Goal: Information Seeking & Learning: Learn about a topic

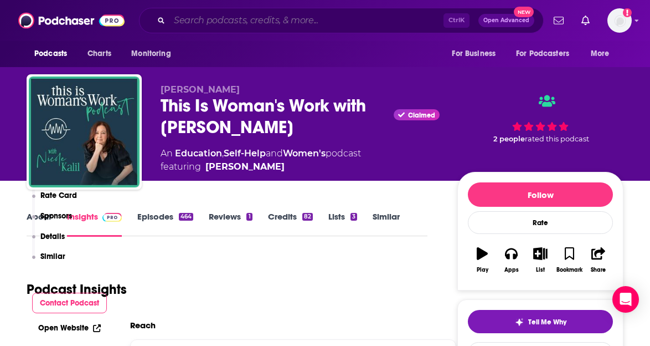
click at [235, 15] on input "Search podcasts, credits, & more..." at bounding box center [306, 21] width 274 height 18
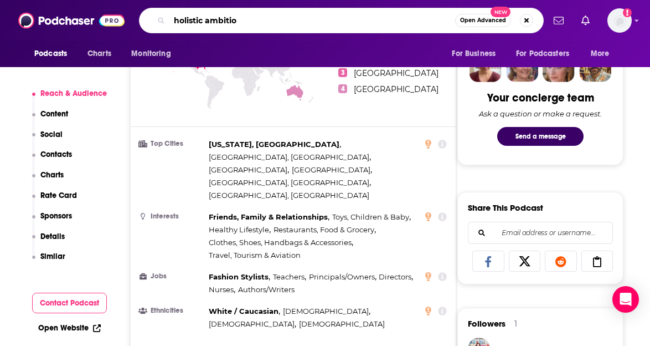
type input "holistic ambition"
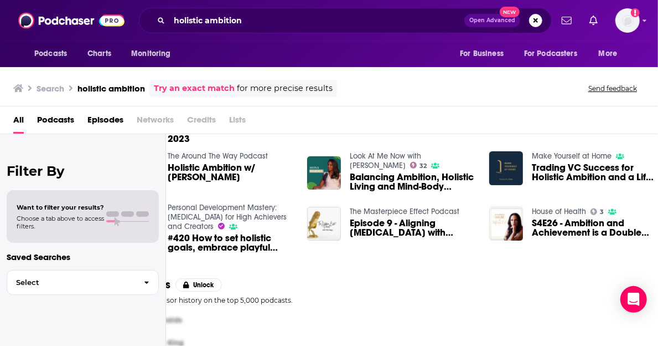
scroll to position [266, 59]
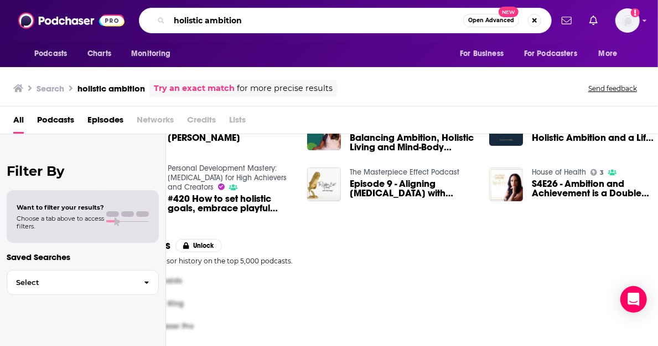
click at [255, 19] on input "holistic ambition" at bounding box center [316, 21] width 294 height 18
drag, startPoint x: 205, startPoint y: 20, endPoint x: 156, endPoint y: 25, distance: 49.5
click at [156, 25] on div "holistic ambition Open Advanced New" at bounding box center [345, 20] width 413 height 25
click at [233, 17] on input "ambition" at bounding box center [316, 21] width 294 height 18
type input "ambition podcast"
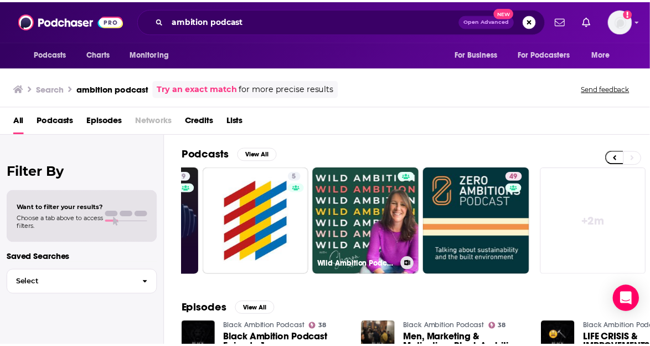
scroll to position [0, 542]
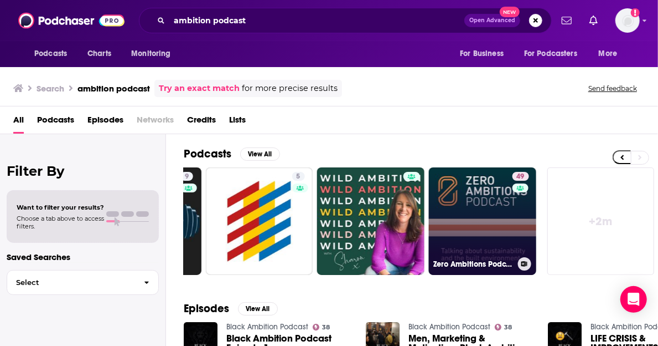
click at [498, 218] on link "49 Zero Ambitions Podcast" at bounding box center [482, 220] width 107 height 107
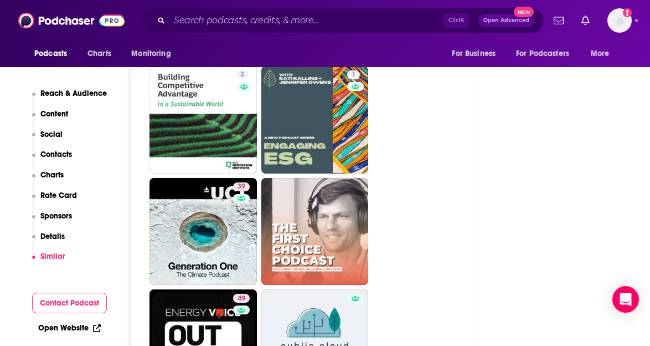
scroll to position [3063, 0]
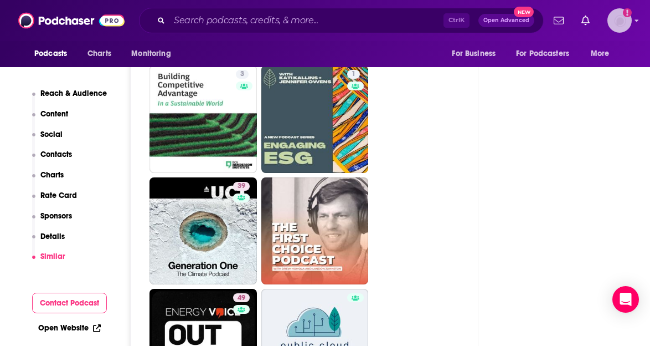
click at [619, 21] on img "Logged in as CaveHenricks" at bounding box center [619, 20] width 24 height 24
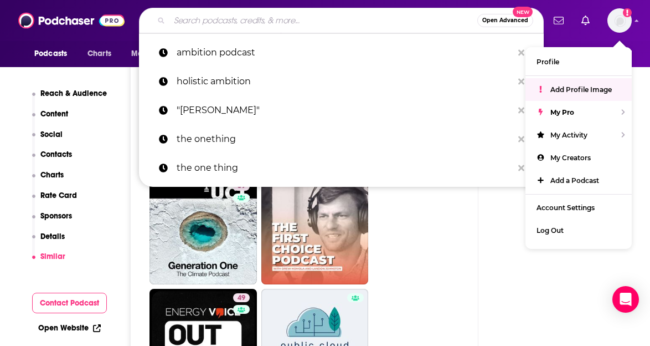
click at [308, 20] on input "Search podcasts, credits, & more..." at bounding box center [323, 21] width 308 height 18
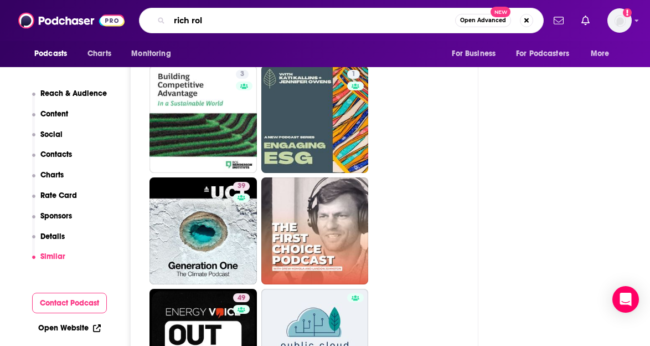
type input "rich roll"
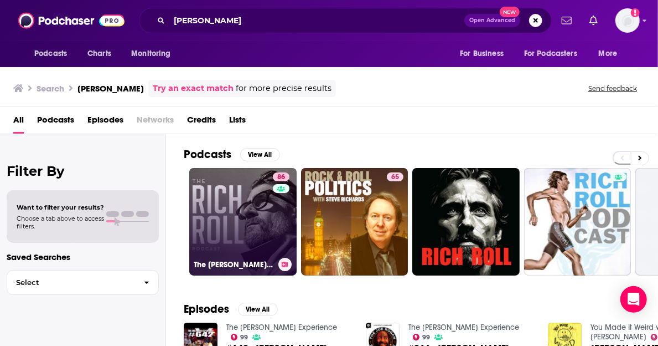
click at [267, 226] on link "86 The Rich Roll Podcast" at bounding box center [242, 221] width 107 height 107
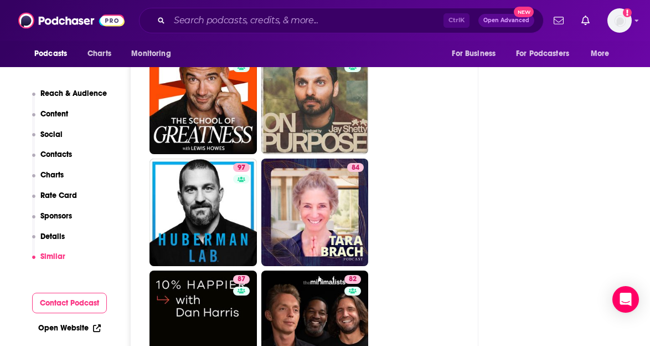
scroll to position [2857, 0]
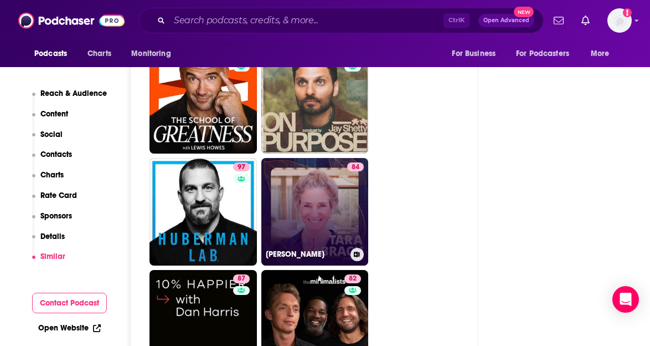
click at [336, 158] on link "84 Tara Brach" at bounding box center [314, 211] width 107 height 107
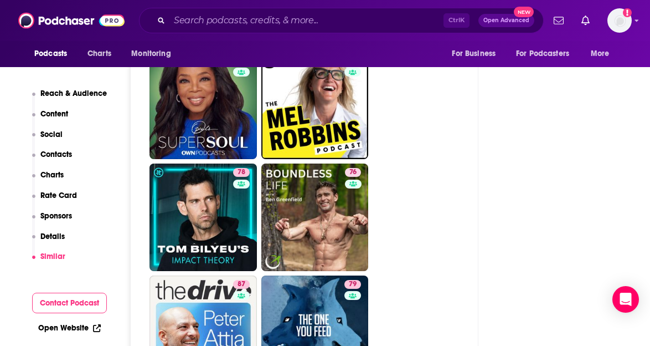
scroll to position [3186, 0]
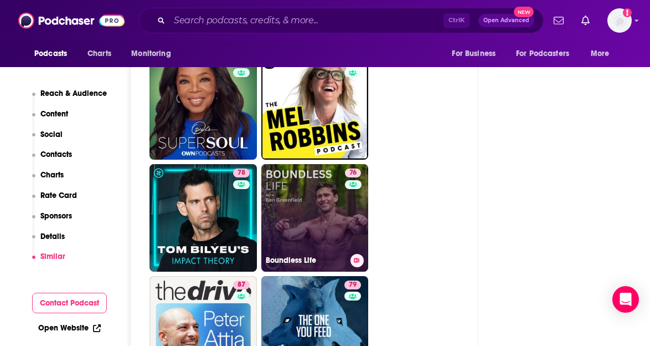
click at [325, 164] on link "76 Boundless Life" at bounding box center [314, 217] width 107 height 107
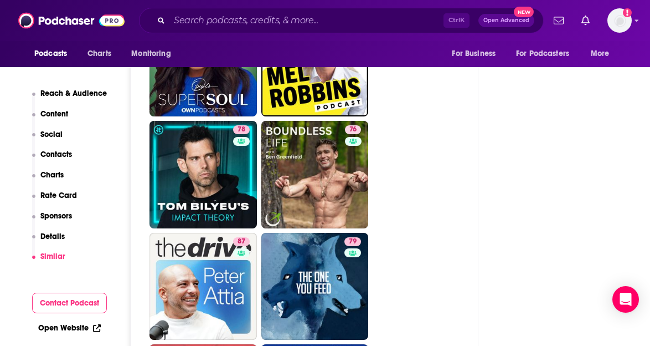
scroll to position [3230, 0]
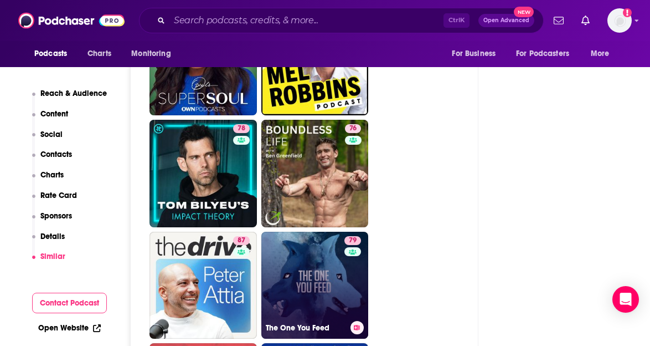
click at [334, 231] on link "79 The One You Feed" at bounding box center [314, 284] width 107 height 107
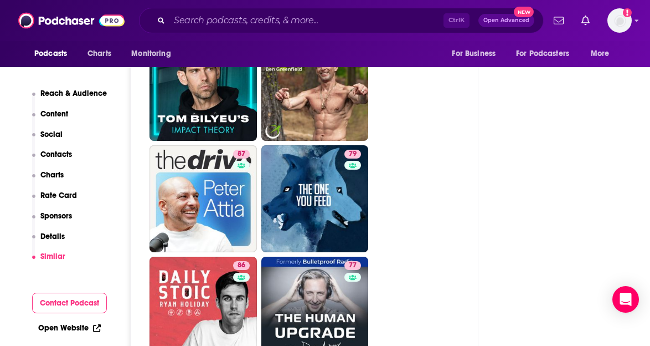
scroll to position [3317, 0]
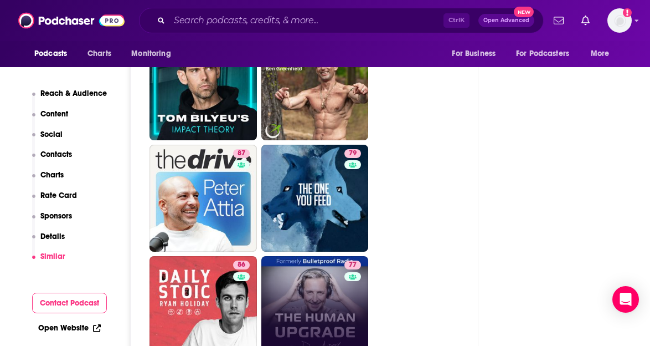
click at [339, 256] on link "77 The Human Upgrade: Biohacking for Longevity & Performance" at bounding box center [314, 309] width 107 height 107
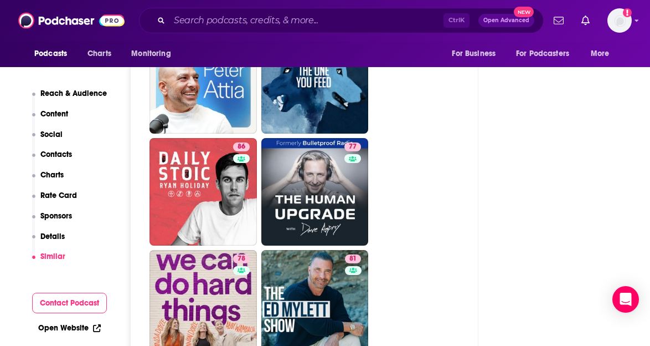
scroll to position [3436, 0]
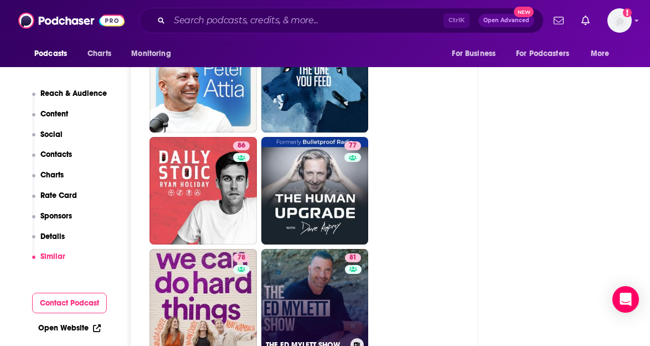
click at [328, 249] on link "81 THE ED MYLETT SHOW" at bounding box center [314, 302] width 107 height 107
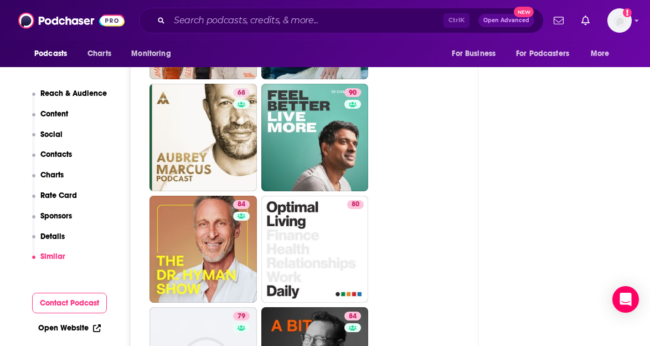
scroll to position [3713, 0]
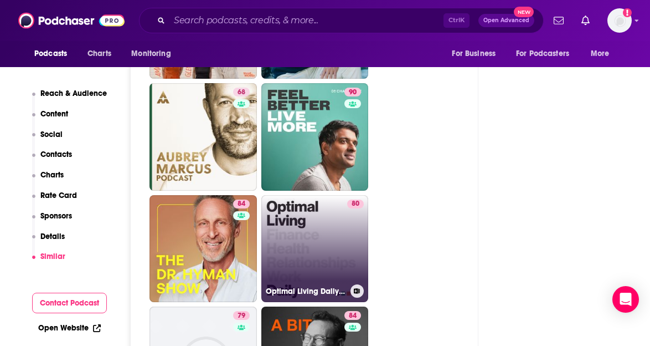
click at [348, 199] on div "80" at bounding box center [355, 241] width 17 height 85
type input "https://www.podchaser.com/podcasts/optimal-living-daily-personal-1135"
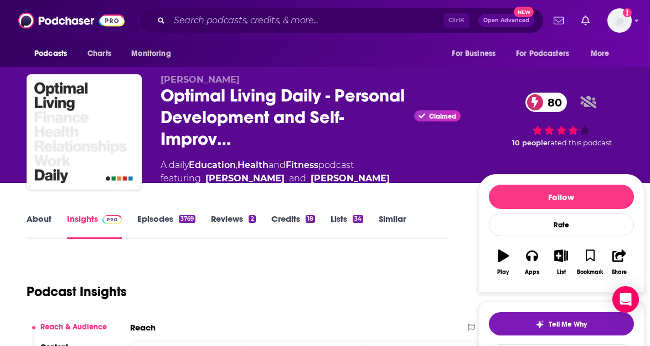
click at [41, 224] on link "About" at bounding box center [39, 225] width 25 height 25
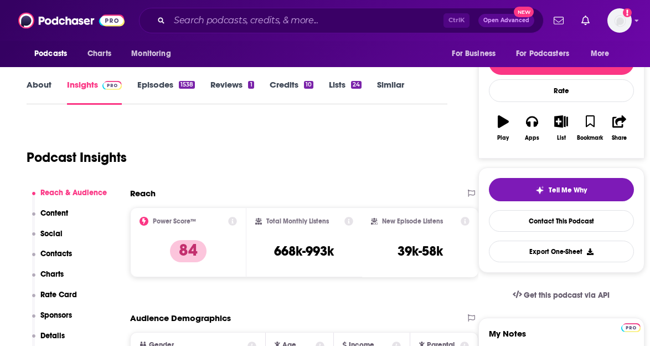
scroll to position [131, 0]
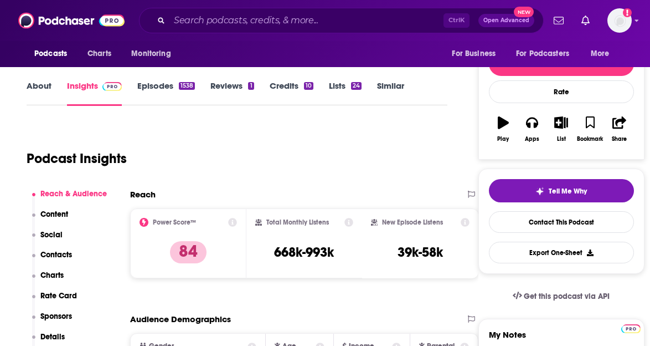
click at [42, 81] on link "About" at bounding box center [39, 92] width 25 height 25
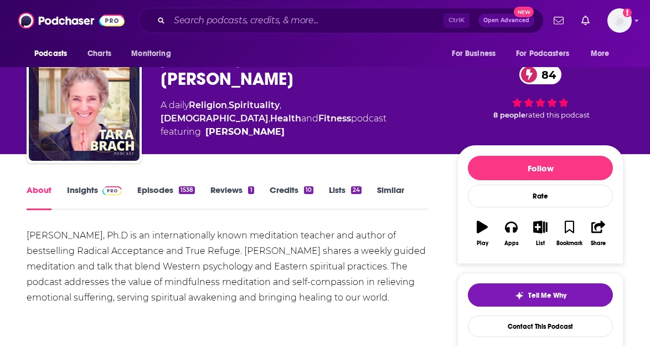
scroll to position [26, 0]
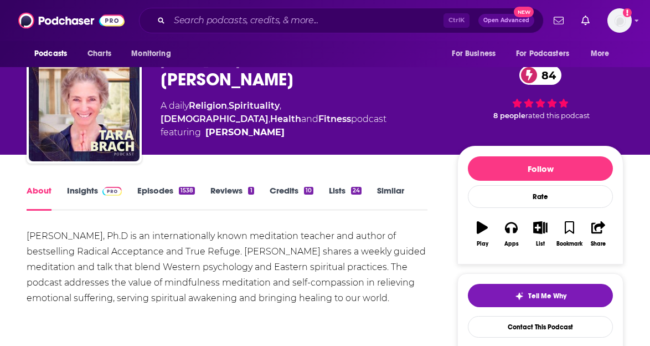
click at [85, 188] on link "Insights" at bounding box center [94, 197] width 55 height 25
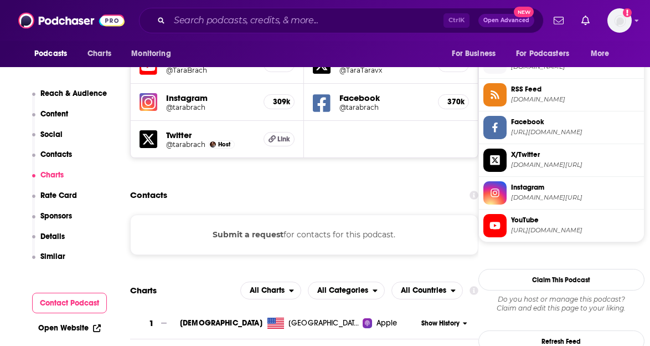
scroll to position [992, 0]
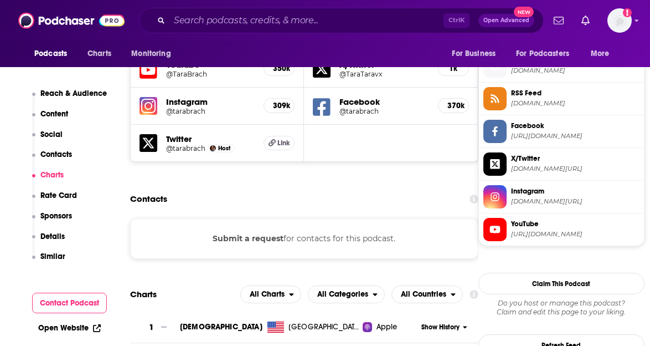
click at [268, 232] on button "Submit a request" at bounding box center [248, 238] width 71 height 12
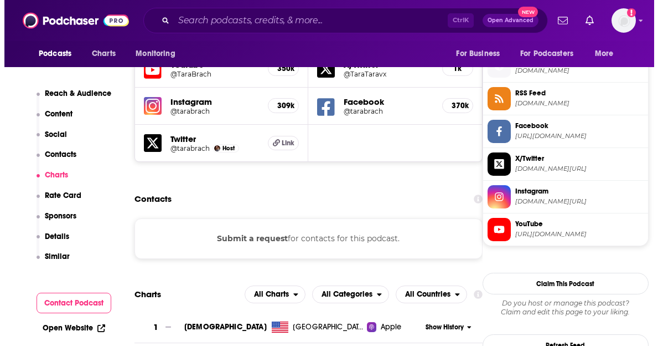
scroll to position [0, 0]
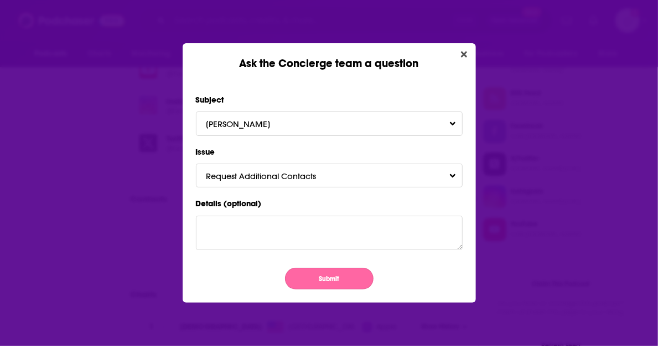
click at [333, 268] on button "Submit" at bounding box center [329, 278] width 89 height 22
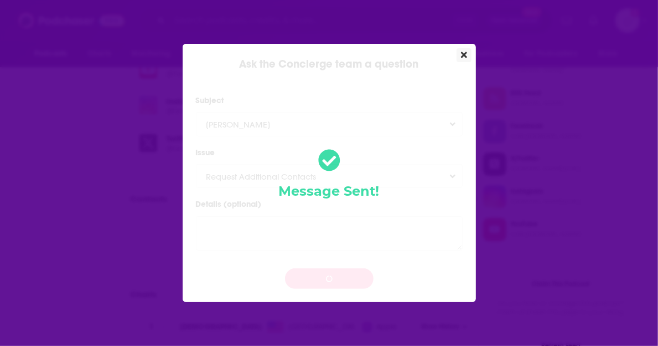
click at [464, 54] on icon "Close" at bounding box center [464, 55] width 6 height 6
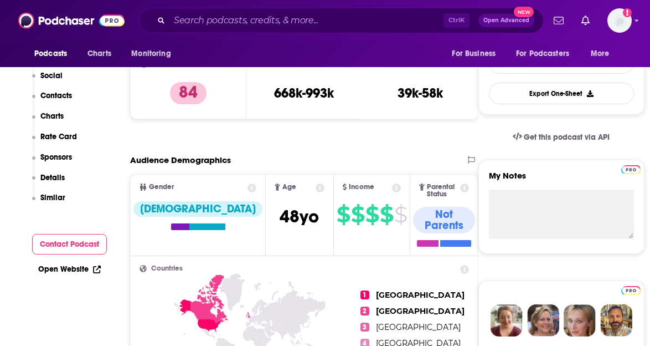
scroll to position [170, 0]
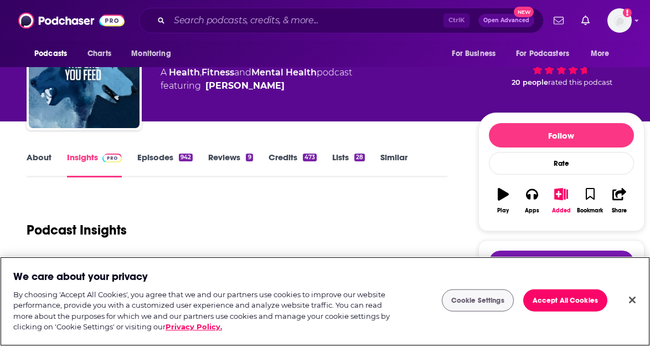
scroll to position [58, 0]
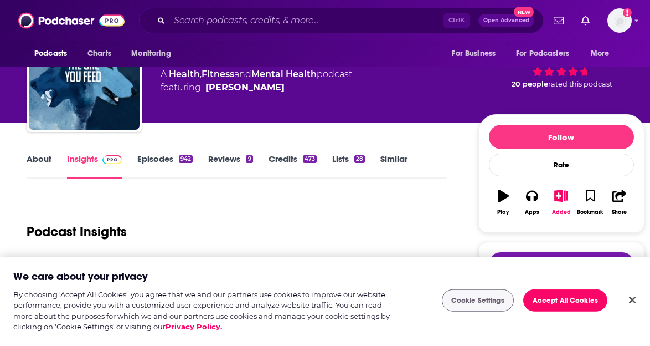
click at [40, 163] on link "About" at bounding box center [39, 165] width 25 height 25
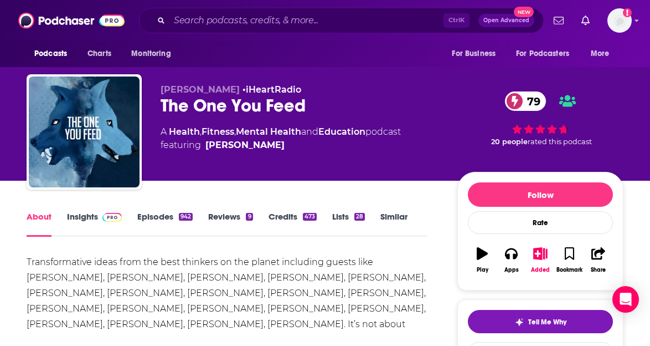
click at [634, 84] on div "Eric Zimmer • iHeartRadio The One You Feed 79 A Health , Fitness , Mental Healt…" at bounding box center [325, 90] width 650 height 181
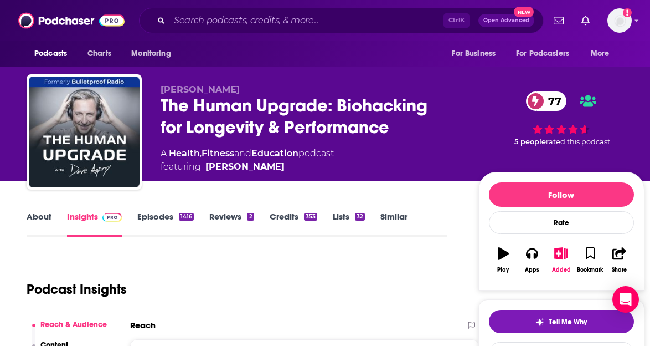
click at [38, 212] on link "About" at bounding box center [39, 223] width 25 height 25
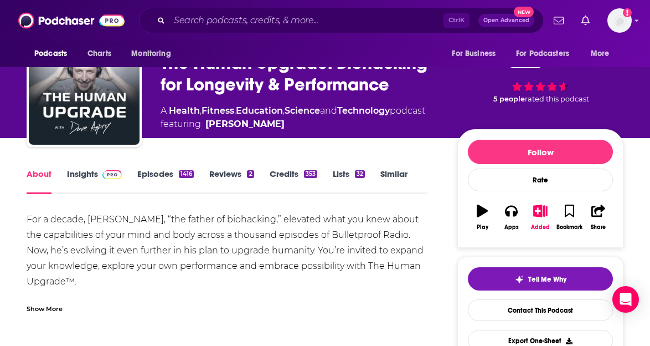
scroll to position [40, 0]
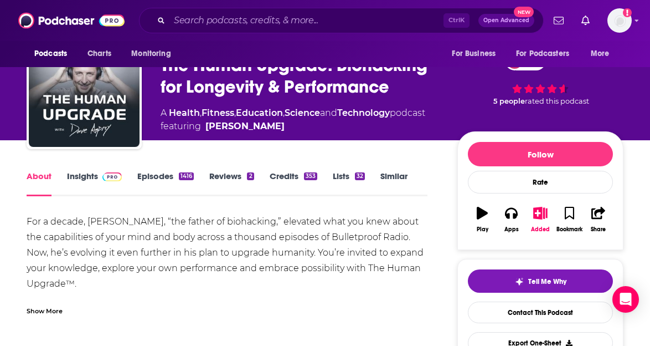
click at [592, 133] on div "Follow Rate Play Apps Added Bookmark Share" at bounding box center [540, 190] width 166 height 119
